Goal: Book appointment/travel/reservation

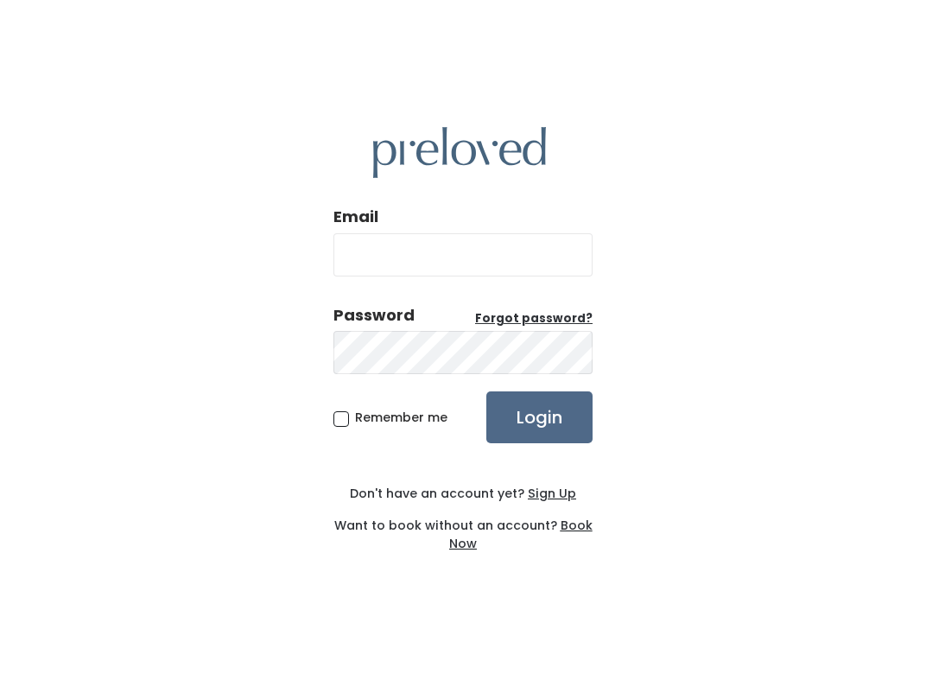
click at [411, 270] on input "Email" at bounding box center [463, 254] width 259 height 43
type input "fatkarriem1003@gmail.com"
drag, startPoint x: 554, startPoint y: 259, endPoint x: 333, endPoint y: 264, distance: 221.3
click at [333, 264] on div "Email fatkarriem1003@gmail.com Password Forgot password? Remember me Login Don'…" at bounding box center [463, 340] width 926 height 680
click at [385, 255] on input "Email" at bounding box center [463, 254] width 259 height 43
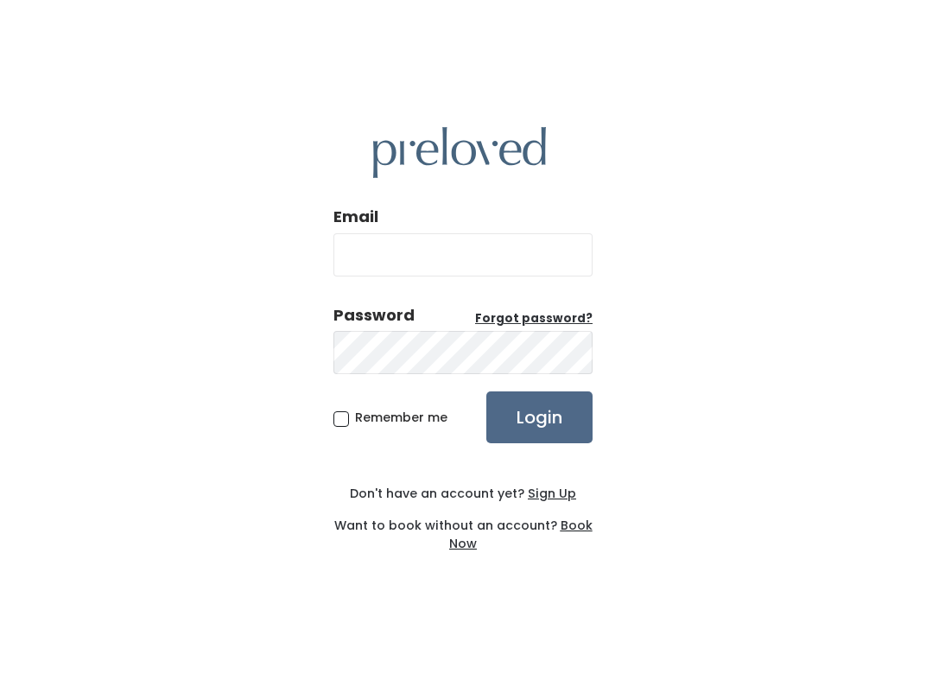
type input "fkarriem@hotmail.com"
click at [529, 424] on input "Login" at bounding box center [539, 417] width 106 height 52
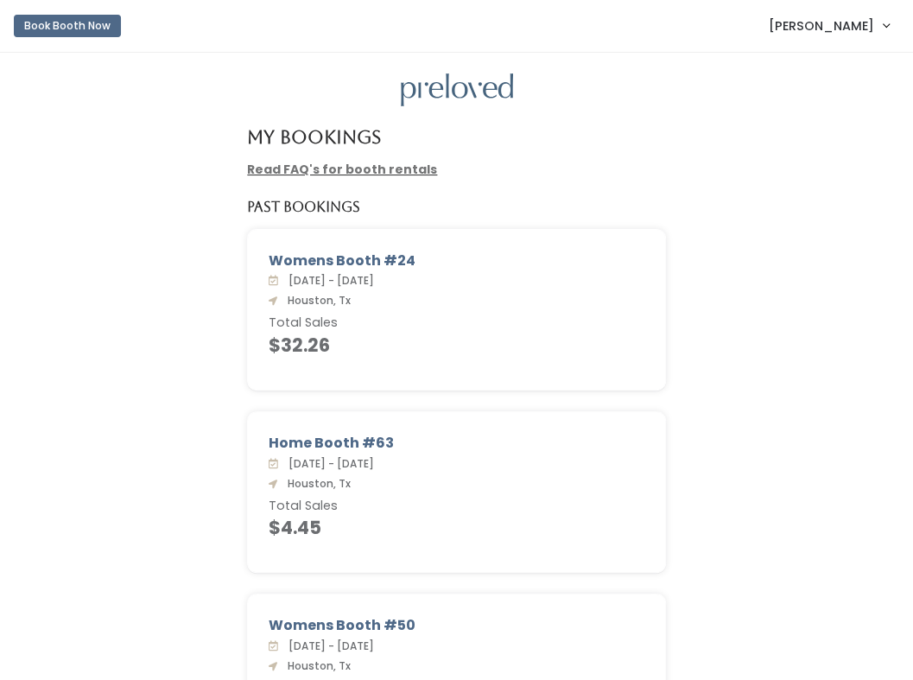
click at [881, 29] on link "[PERSON_NAME]" at bounding box center [829, 25] width 155 height 37
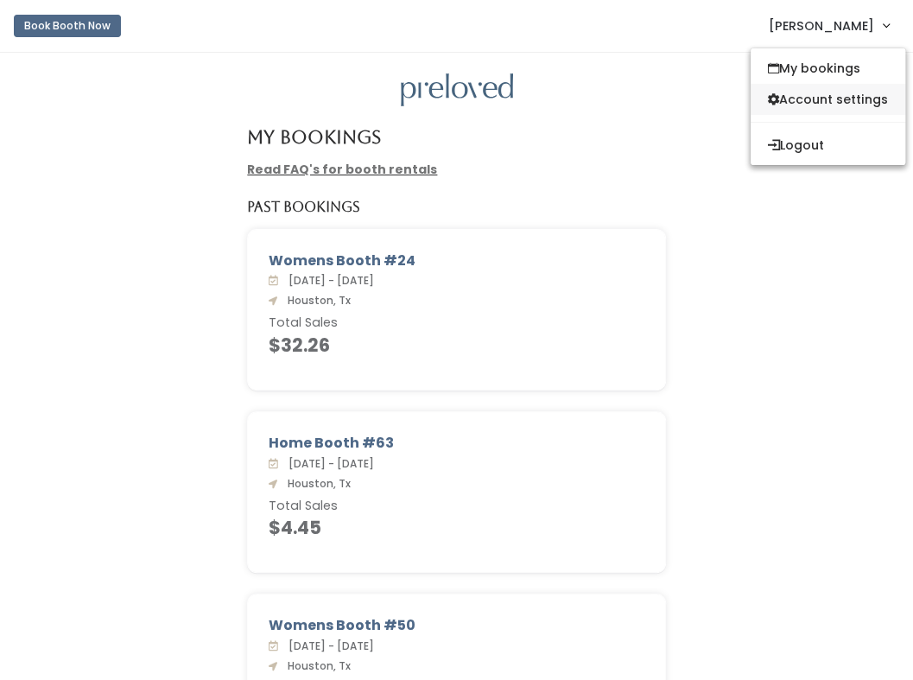
click at [809, 99] on link "Account settings" at bounding box center [828, 99] width 155 height 31
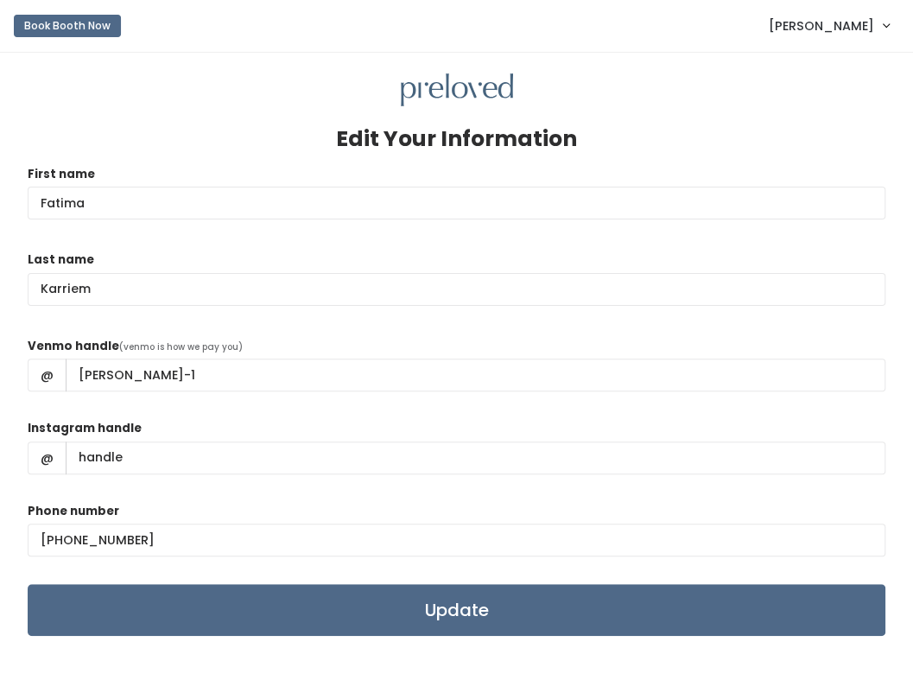
click at [885, 27] on link "[PERSON_NAME]" at bounding box center [829, 25] width 155 height 37
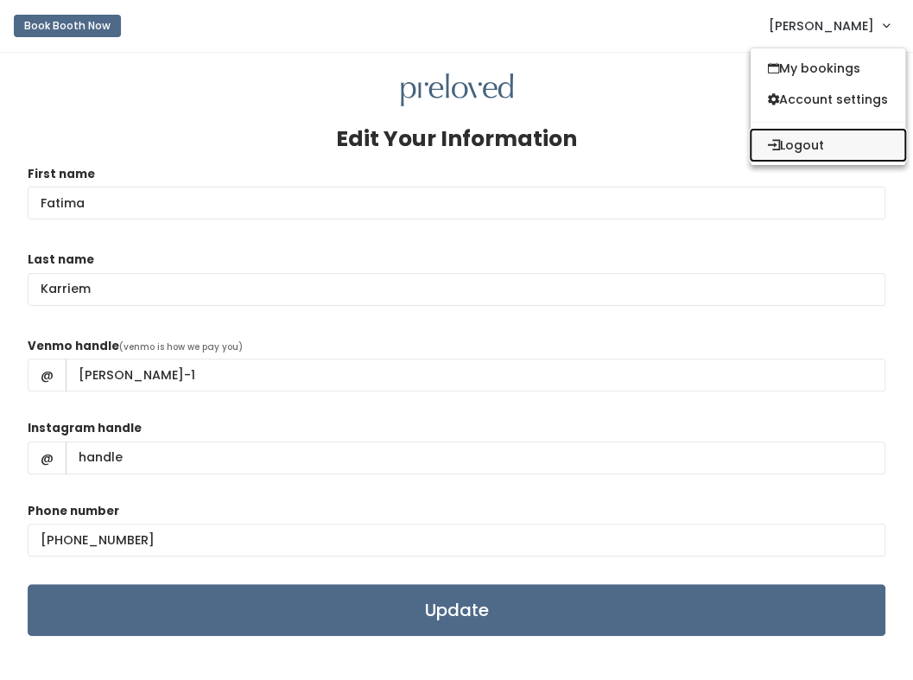
click at [799, 147] on button "Logout" at bounding box center [828, 145] width 155 height 31
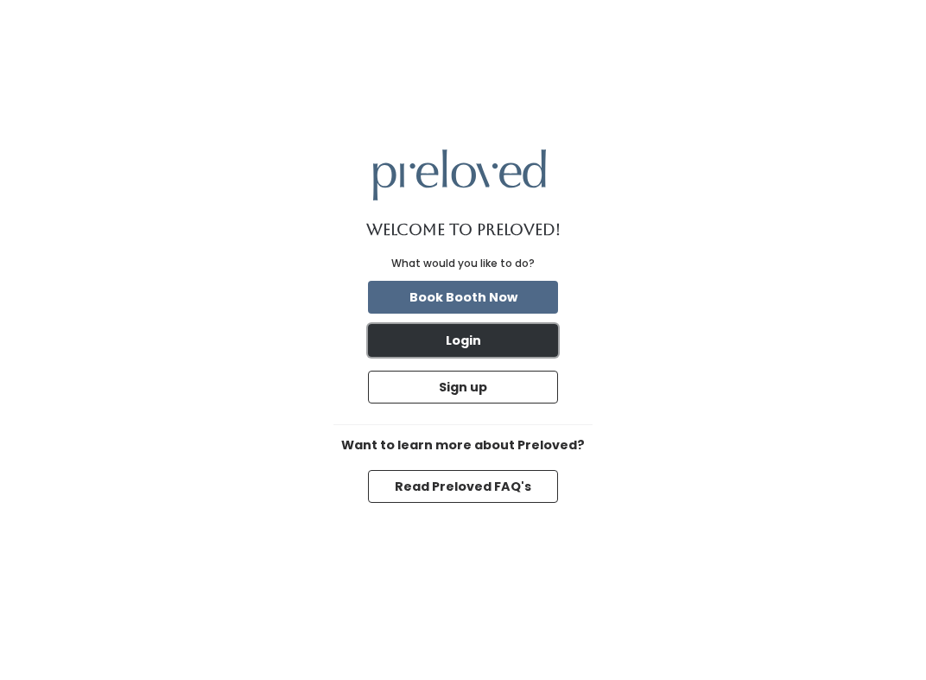
click at [463, 340] on button "Login" at bounding box center [463, 340] width 190 height 33
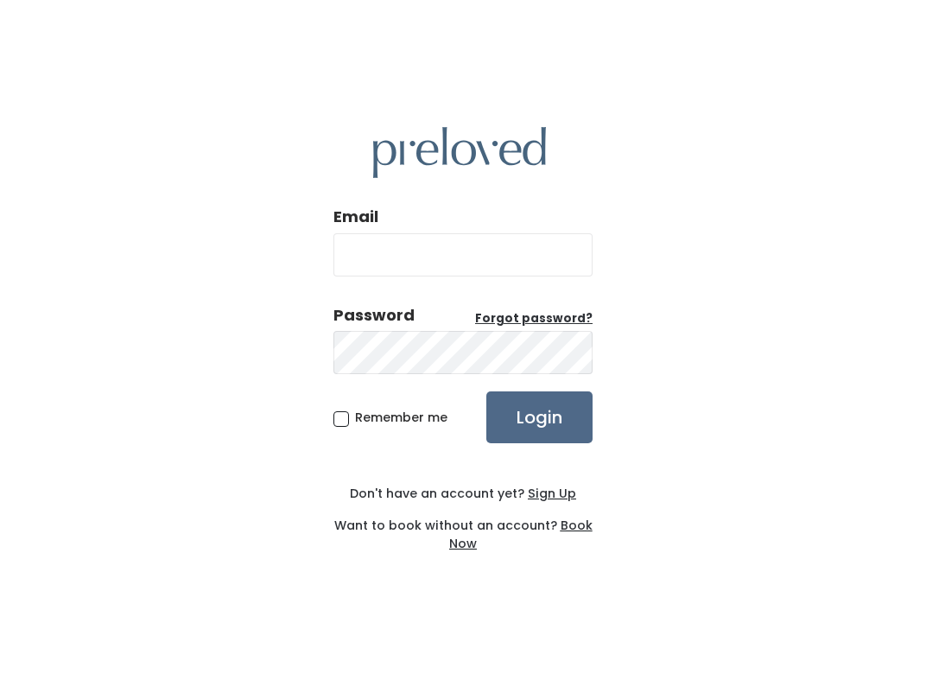
click at [439, 251] on input "Email" at bounding box center [463, 254] width 259 height 43
type input "[EMAIL_ADDRESS][DOMAIN_NAME]"
click at [541, 417] on input "Login" at bounding box center [539, 417] width 106 height 52
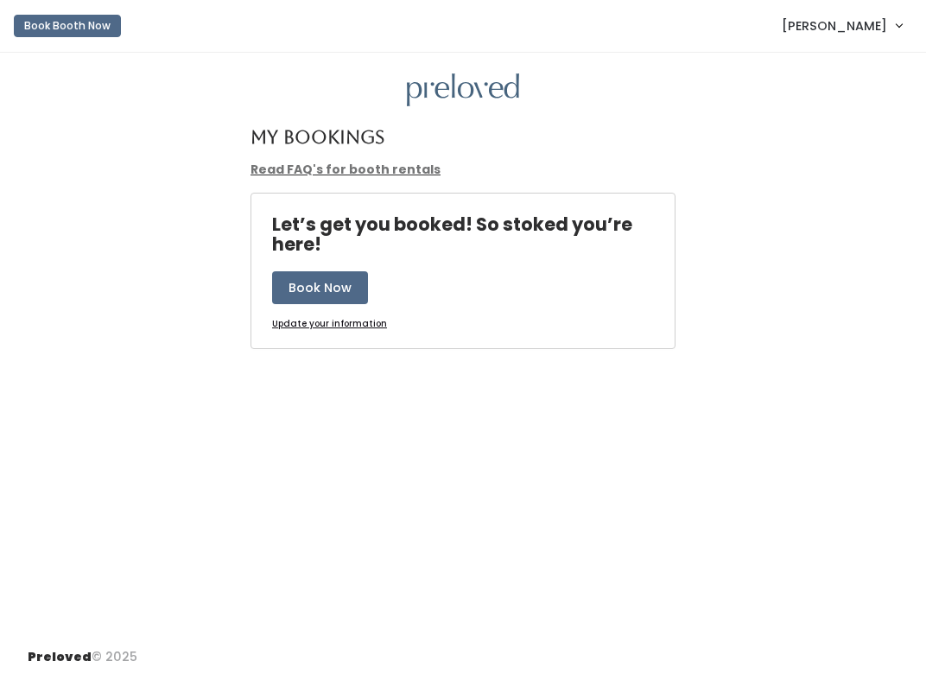
click at [883, 25] on span "[PERSON_NAME]" at bounding box center [834, 25] width 105 height 19
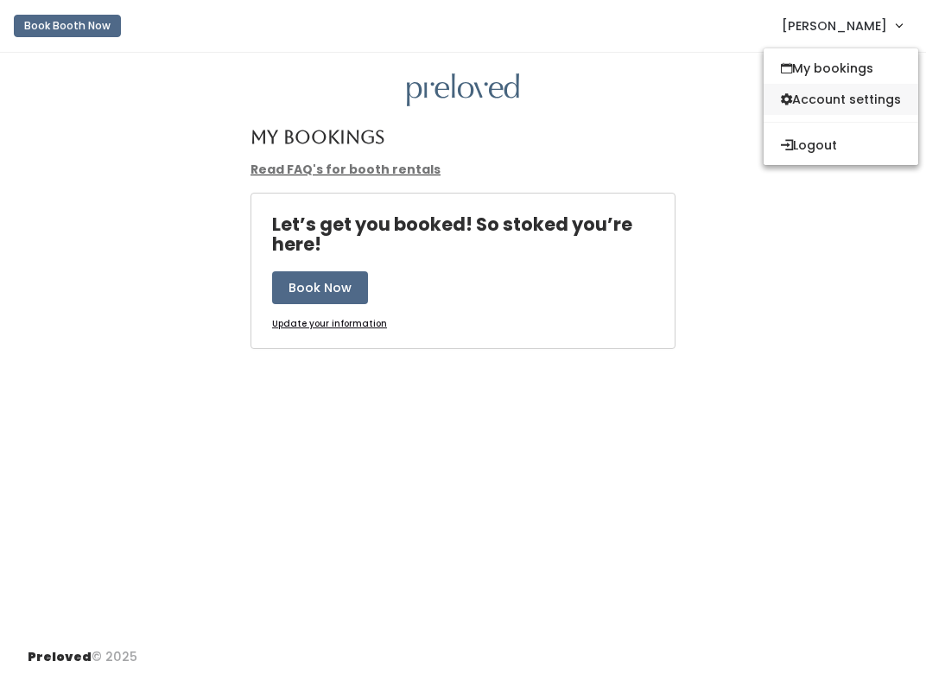
click at [835, 100] on link "Account settings" at bounding box center [841, 99] width 155 height 31
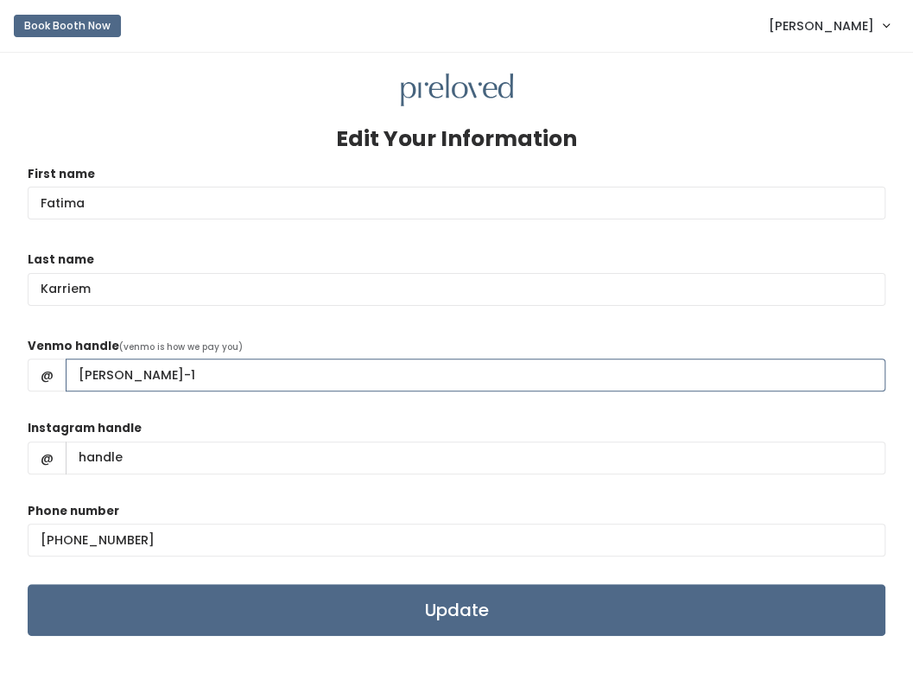
click at [211, 371] on input "fatima-karriem-1" at bounding box center [476, 375] width 820 height 33
type input "fatima-karriem-2"
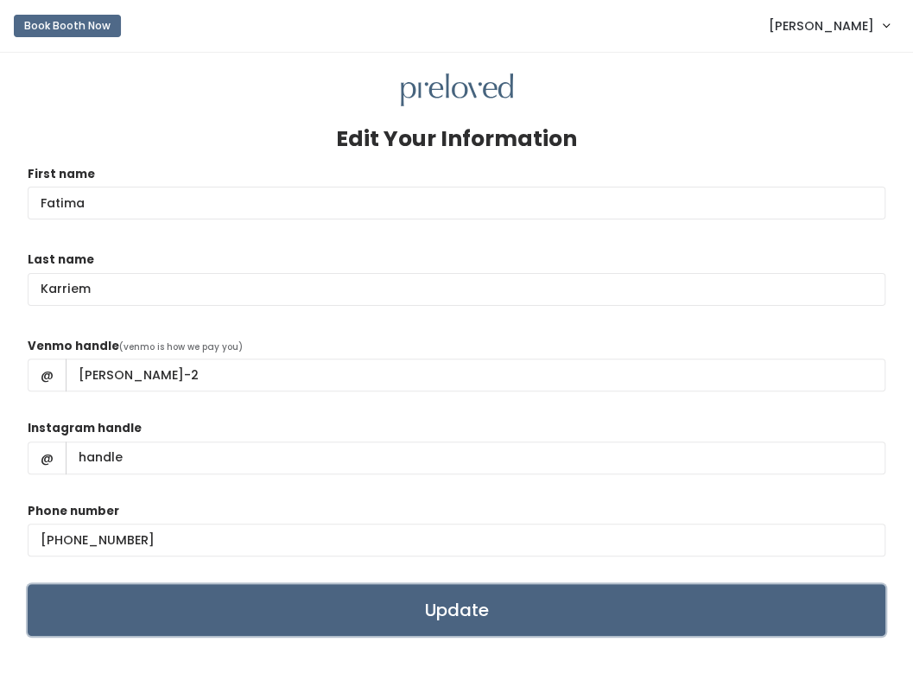
click at [451, 613] on input "Update" at bounding box center [457, 610] width 858 height 52
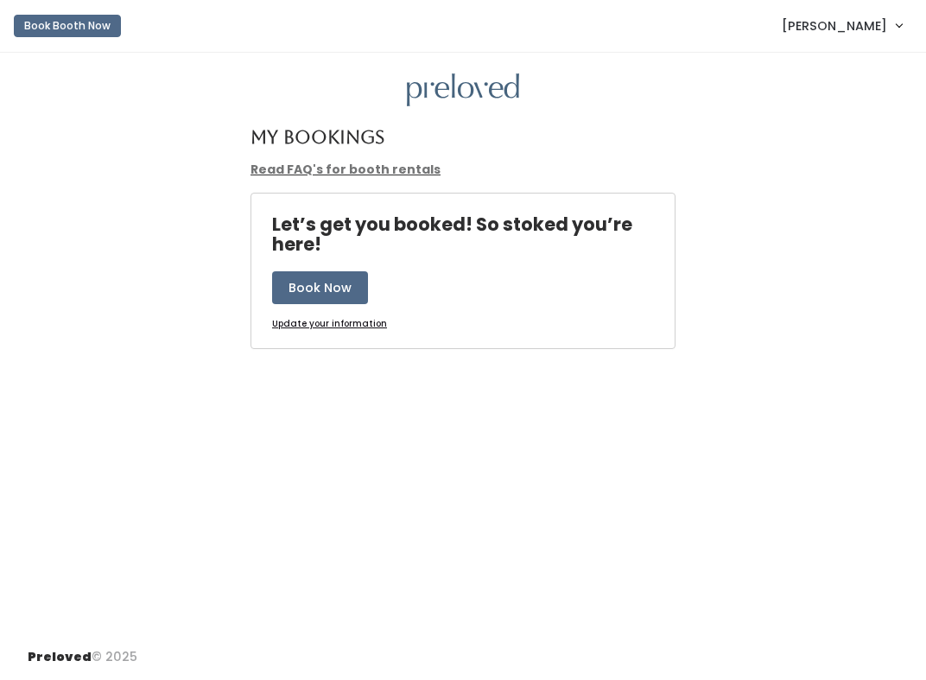
click at [887, 27] on link "[PERSON_NAME]" at bounding box center [842, 25] width 155 height 37
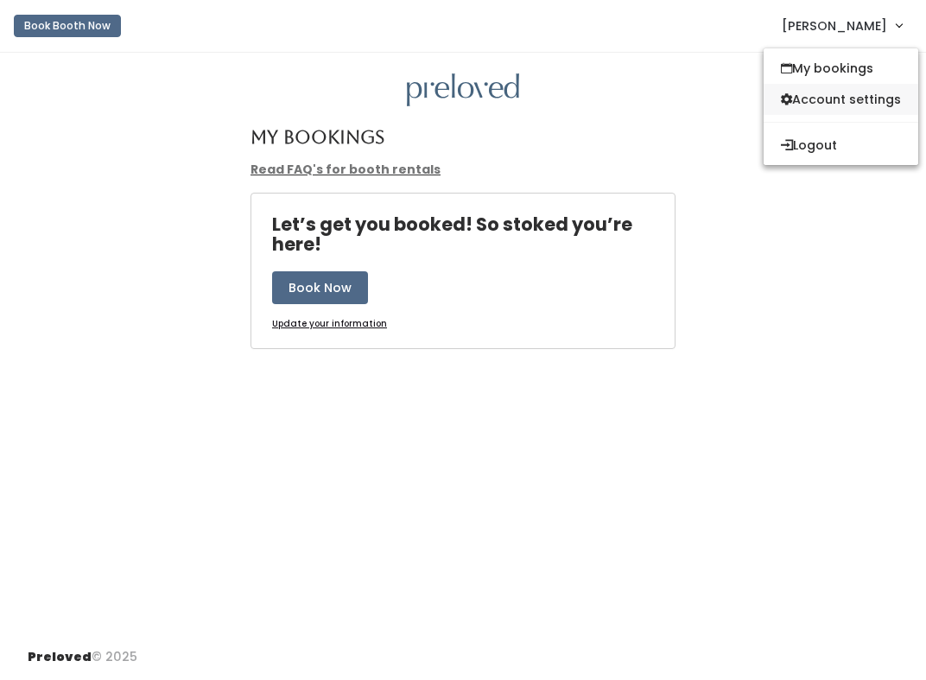
click at [847, 95] on link "Account settings" at bounding box center [841, 99] width 155 height 31
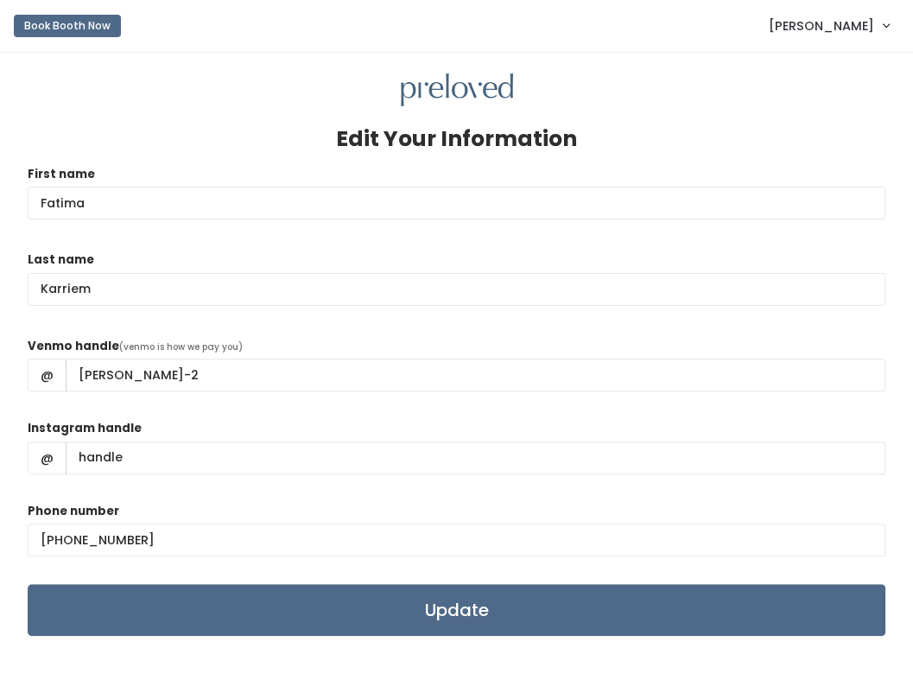
click at [865, 28] on span "[PERSON_NAME]" at bounding box center [821, 25] width 105 height 19
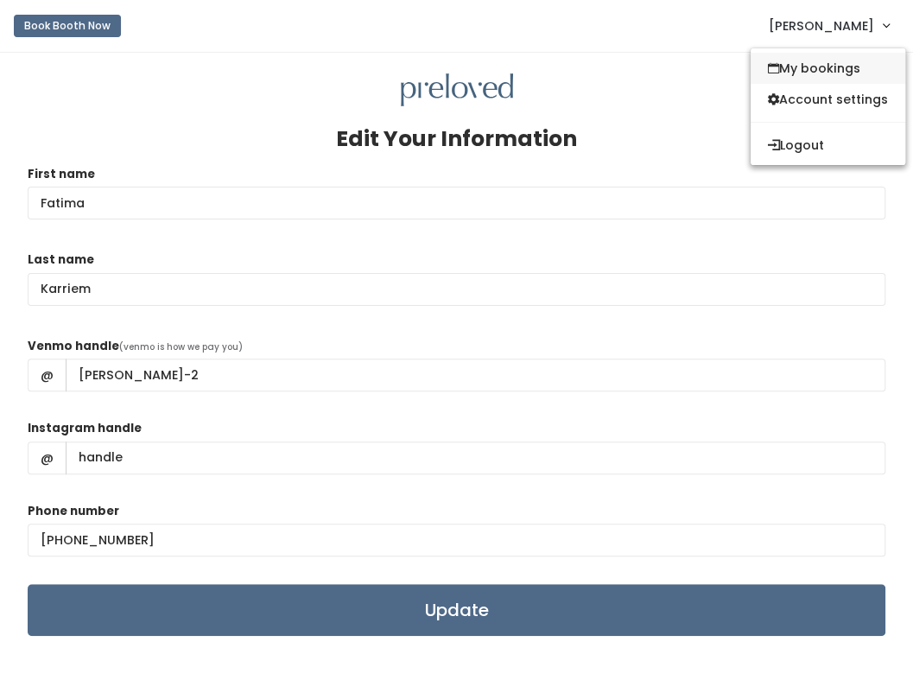
click at [837, 65] on link "My bookings" at bounding box center [828, 68] width 155 height 31
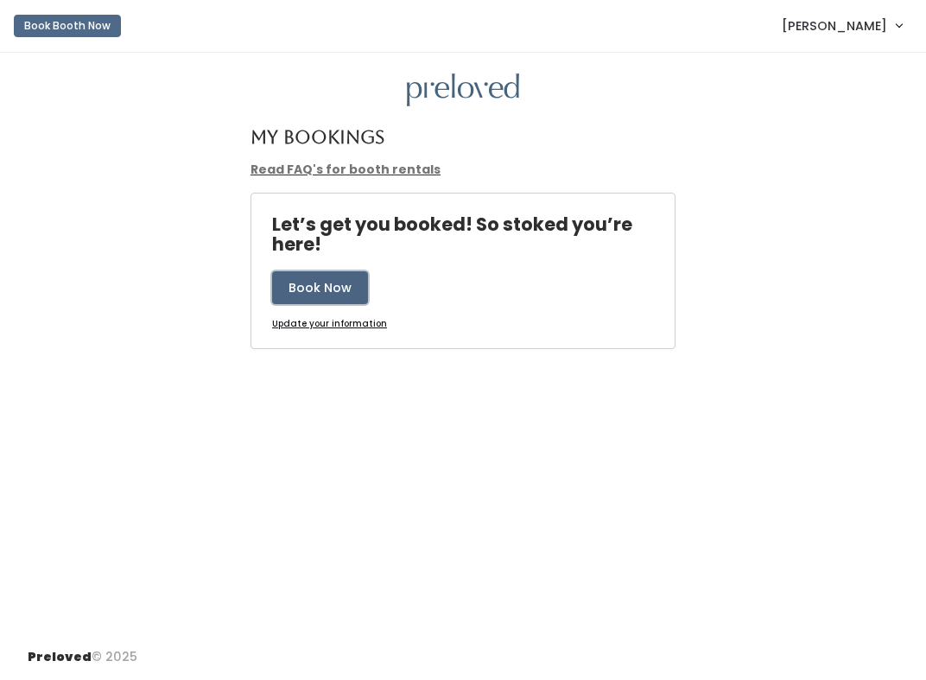
click at [308, 283] on button "Book Now" at bounding box center [320, 287] width 96 height 33
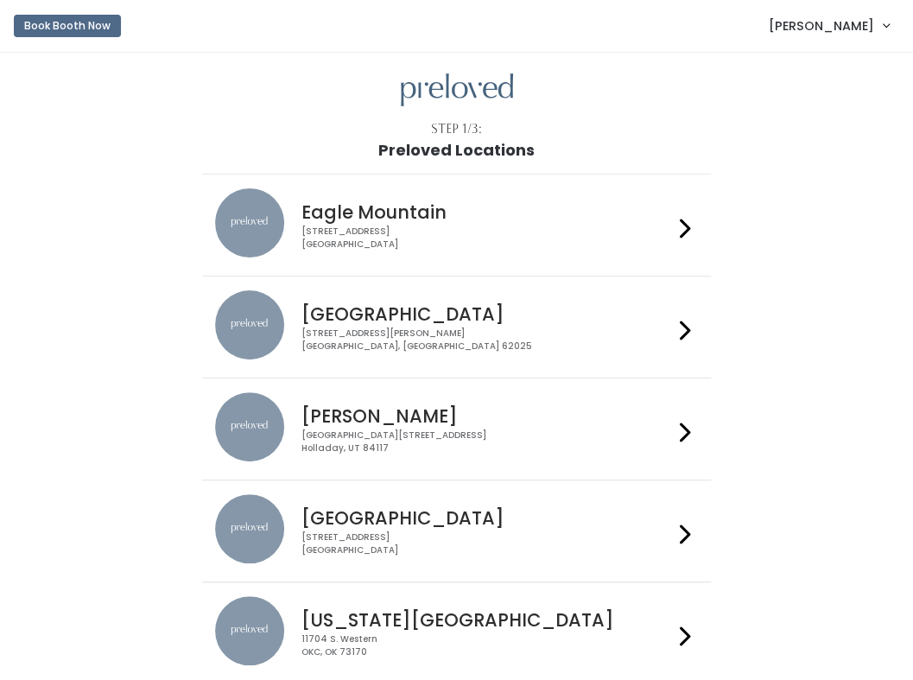
click at [690, 529] on icon at bounding box center [685, 534] width 11 height 25
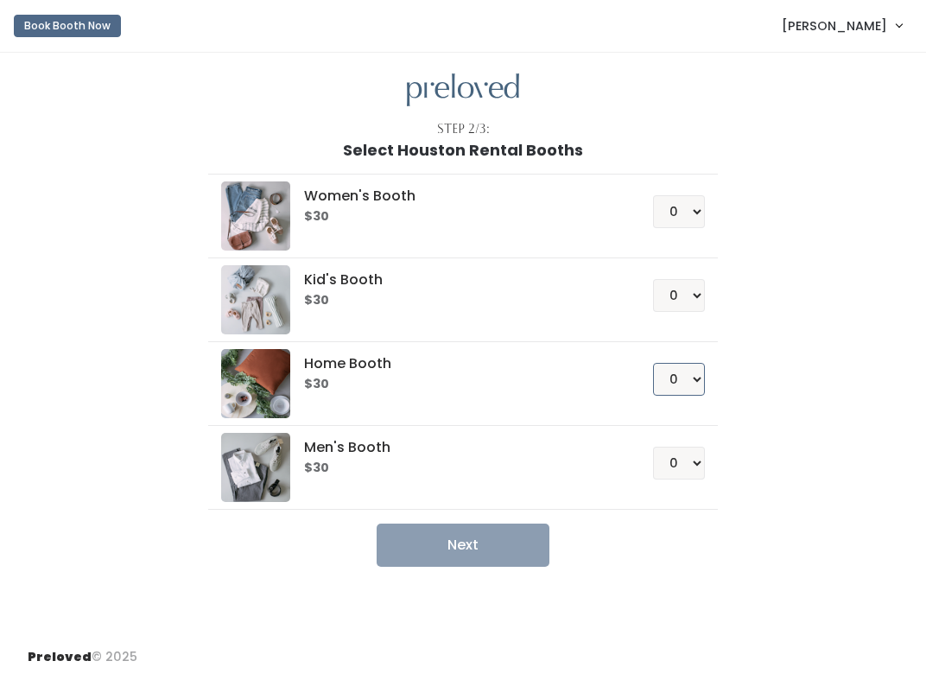
click at [690, 376] on select "0 1 2 3 4" at bounding box center [679, 379] width 52 height 33
select select "1"
click at [654, 363] on select "0 1 2 3 4" at bounding box center [679, 379] width 52 height 33
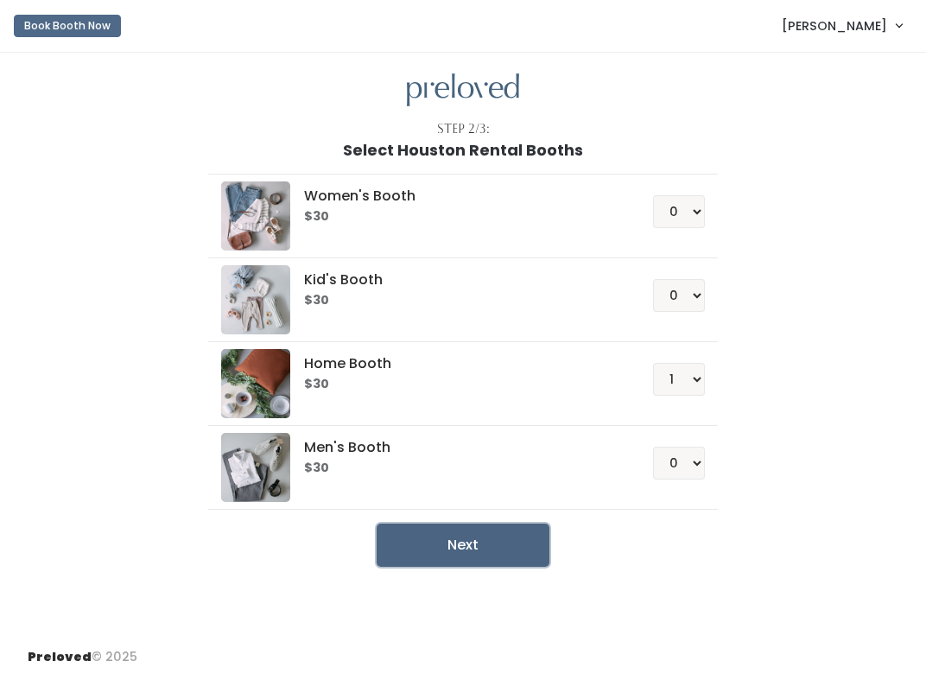
click at [463, 536] on button "Next" at bounding box center [463, 545] width 173 height 43
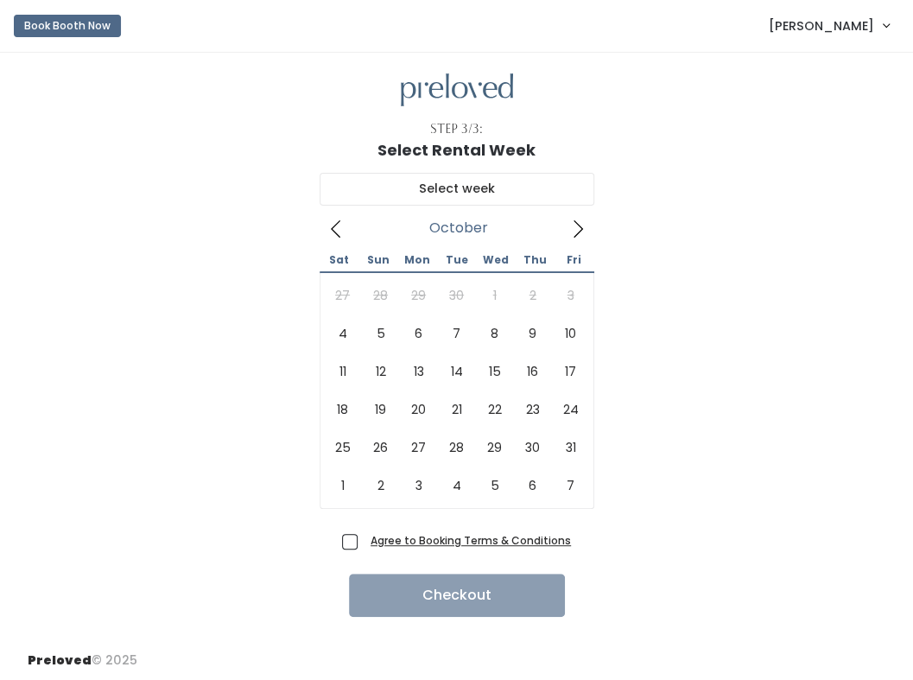
click at [887, 27] on link "[PERSON_NAME]" at bounding box center [829, 25] width 155 height 37
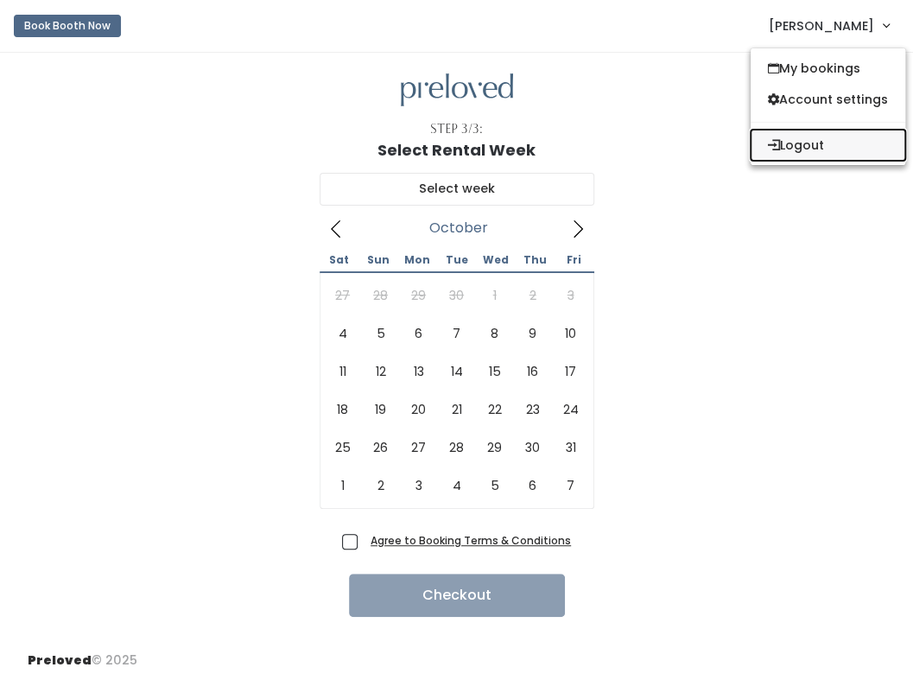
click at [812, 144] on button "Logout" at bounding box center [828, 145] width 155 height 31
